Goal: Check status: Check status

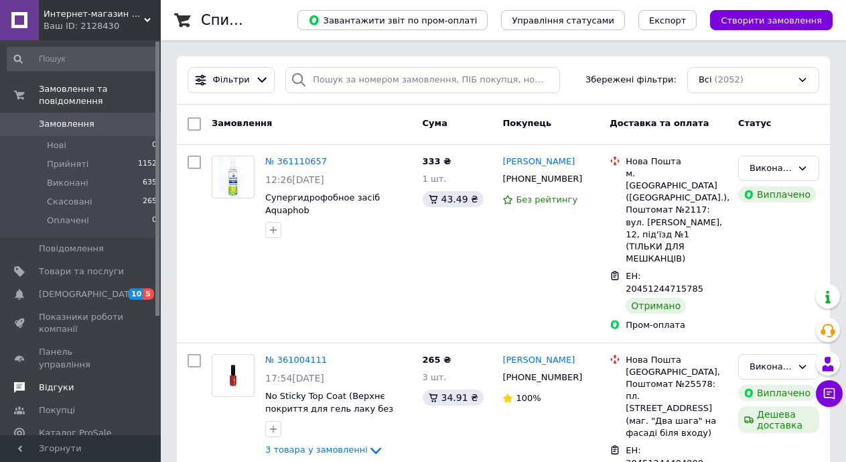
click at [63, 381] on span "Відгуки" at bounding box center [56, 387] width 35 height 12
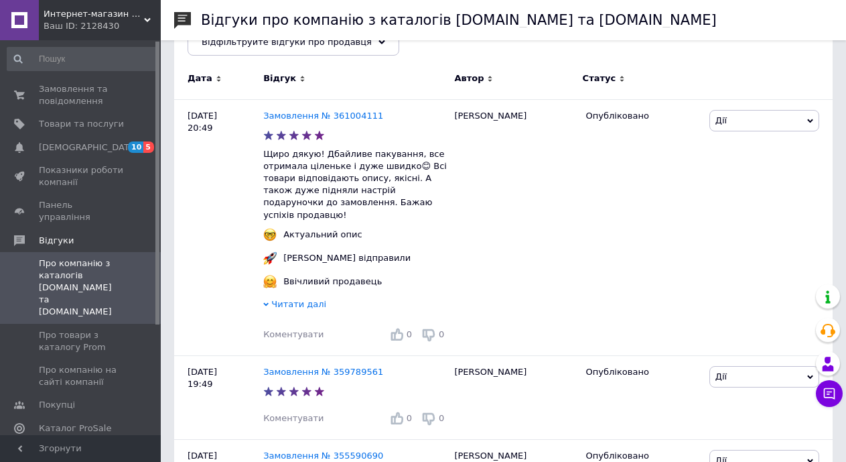
scroll to position [196, 0]
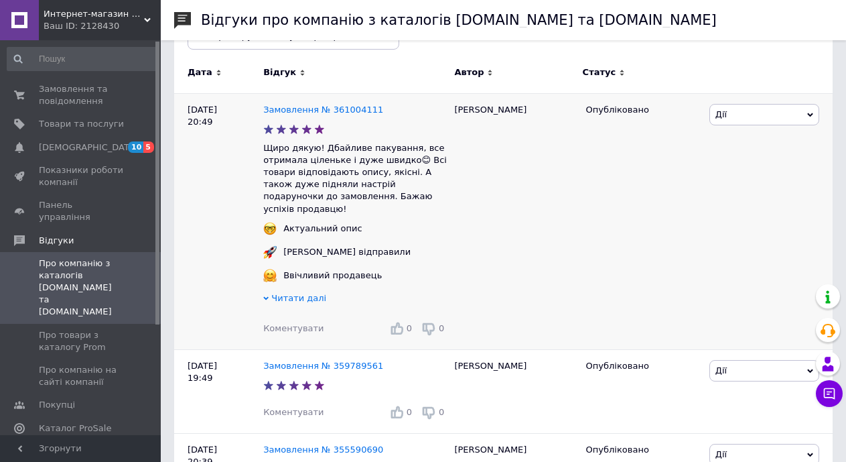
click at [294, 293] on span "Читати далі" at bounding box center [298, 298] width 55 height 10
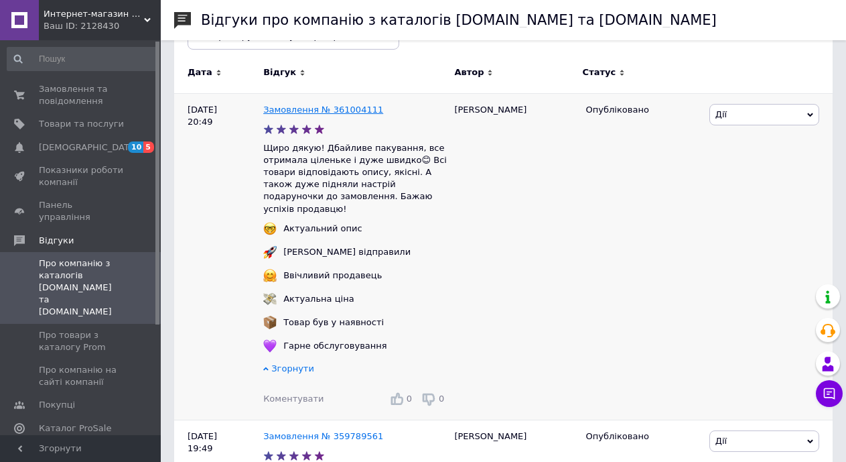
click at [337, 110] on link "Замовлення № 361004111" at bounding box center [323, 110] width 120 height 10
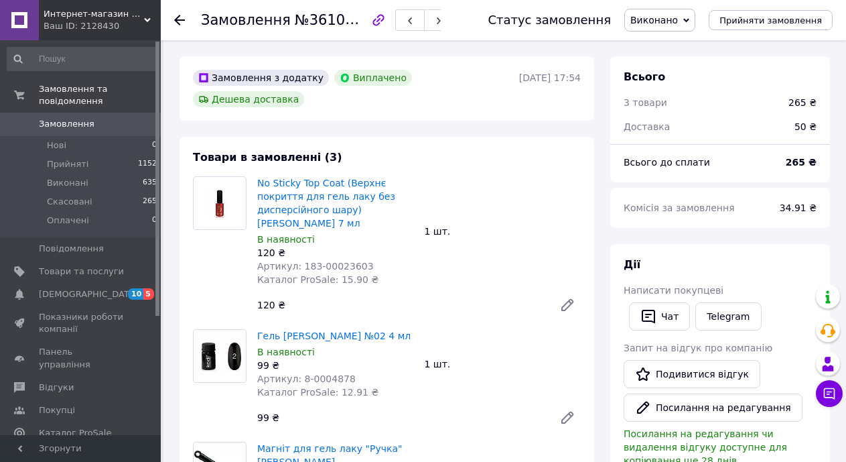
scroll to position [24, 0]
